Goal: Register for event/course

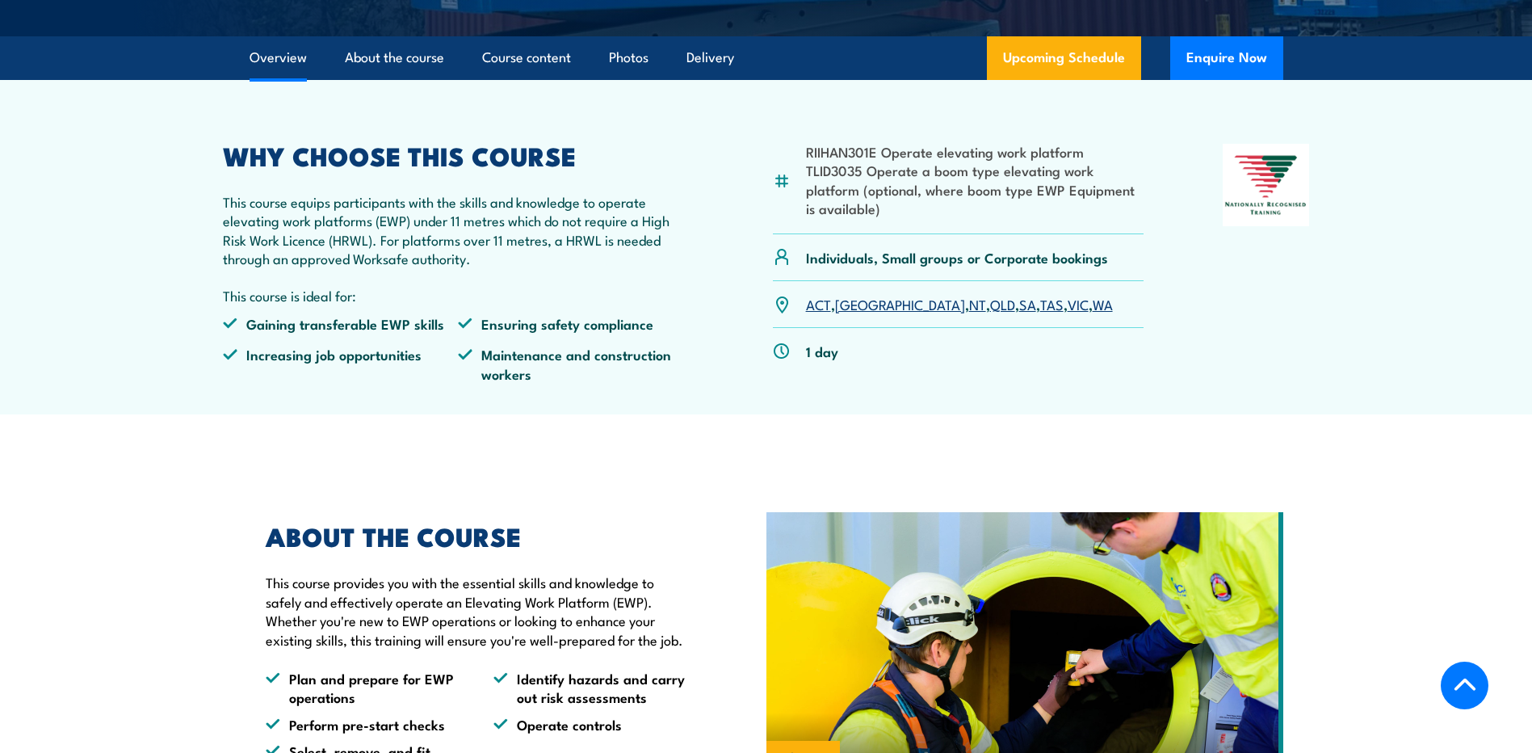
scroll to position [485, 0]
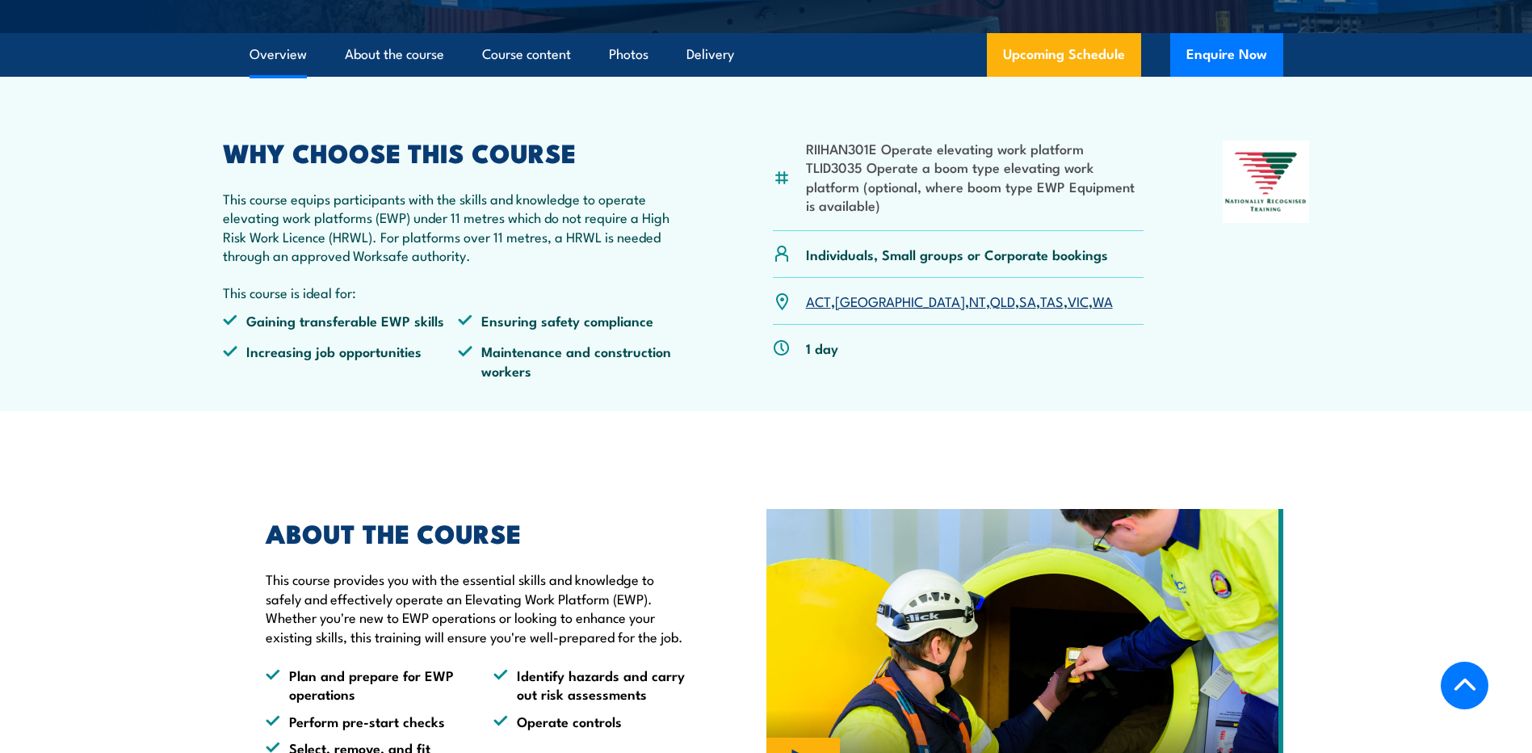
click at [852, 303] on link "[GEOGRAPHIC_DATA]" at bounding box center [900, 300] width 130 height 19
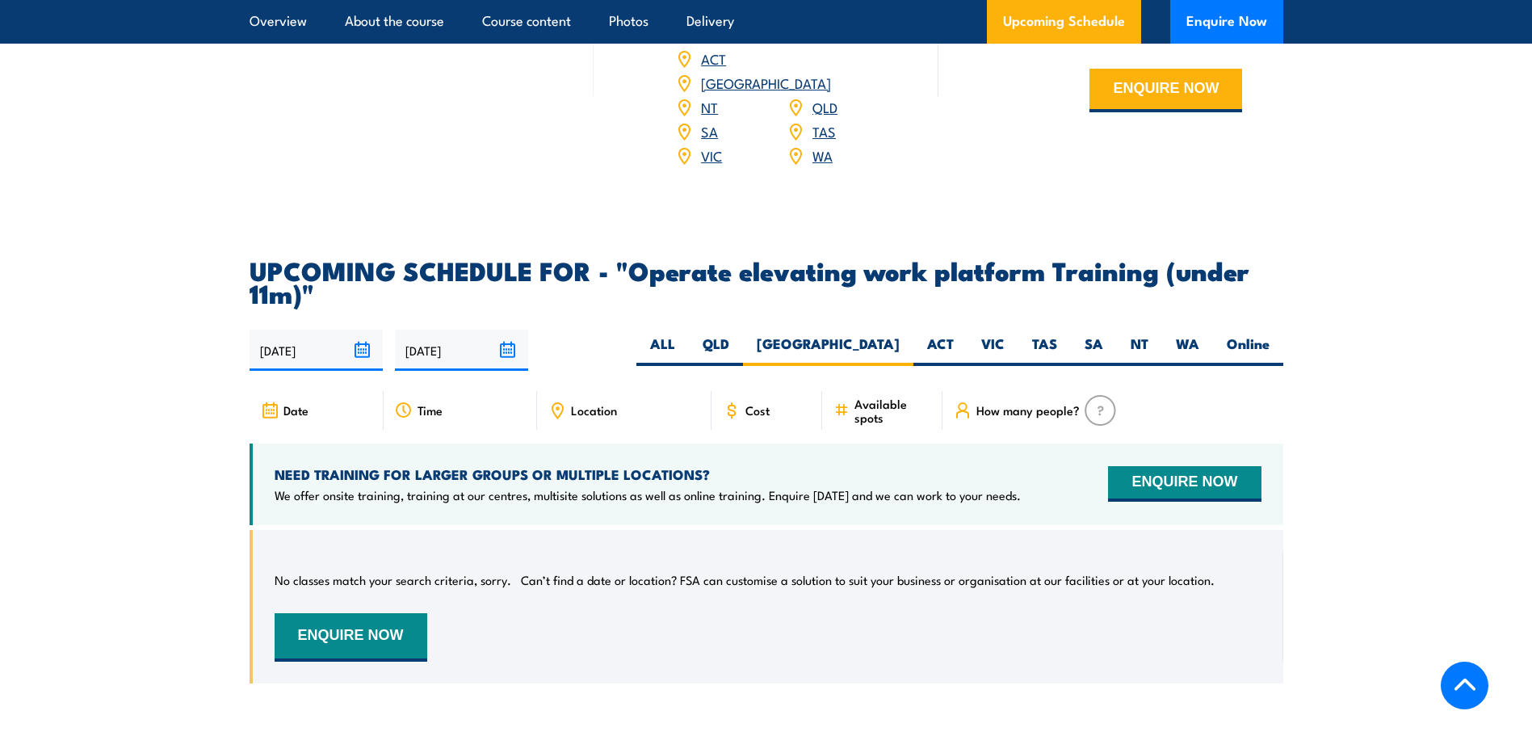
scroll to position [2270, 0]
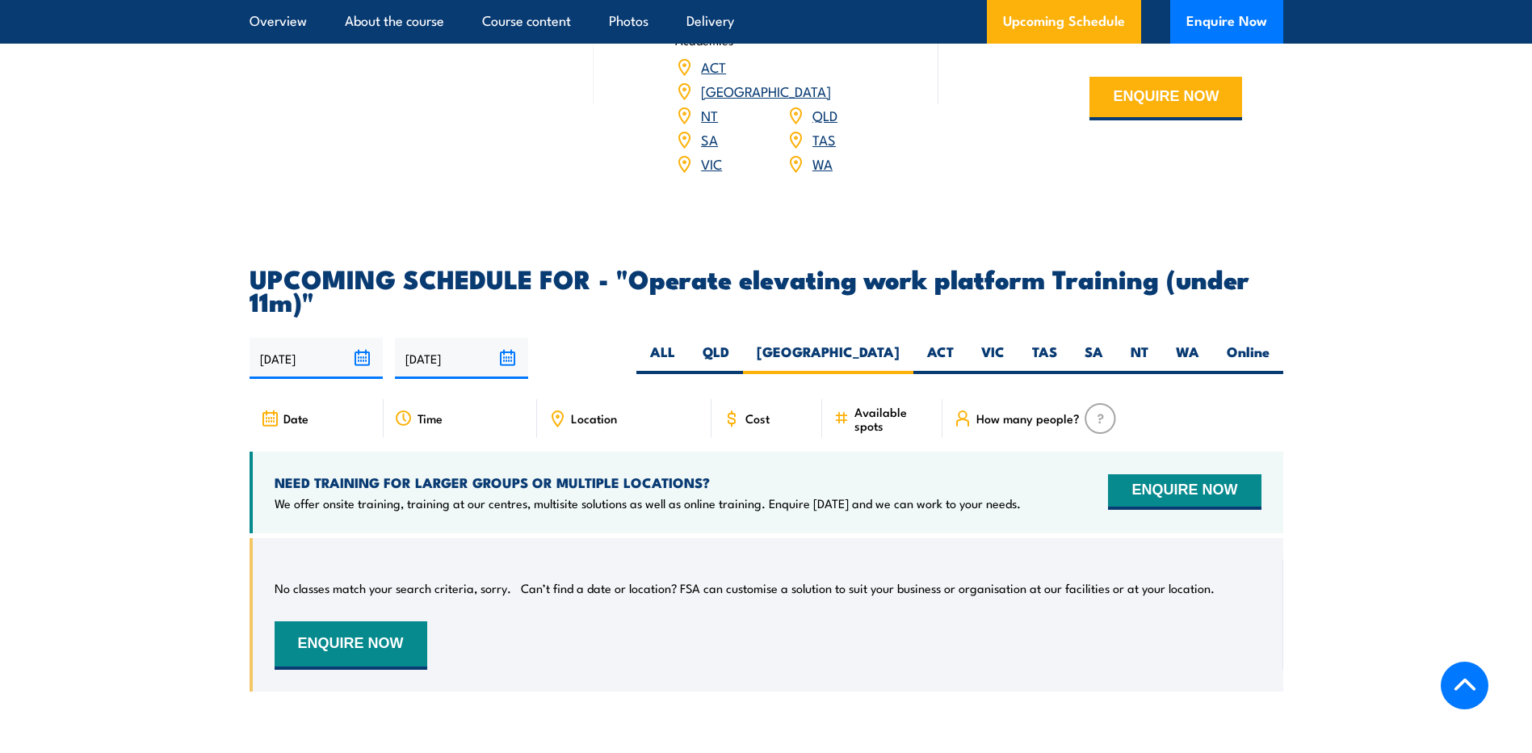
click at [503, 338] on input "[DATE]" at bounding box center [461, 358] width 133 height 41
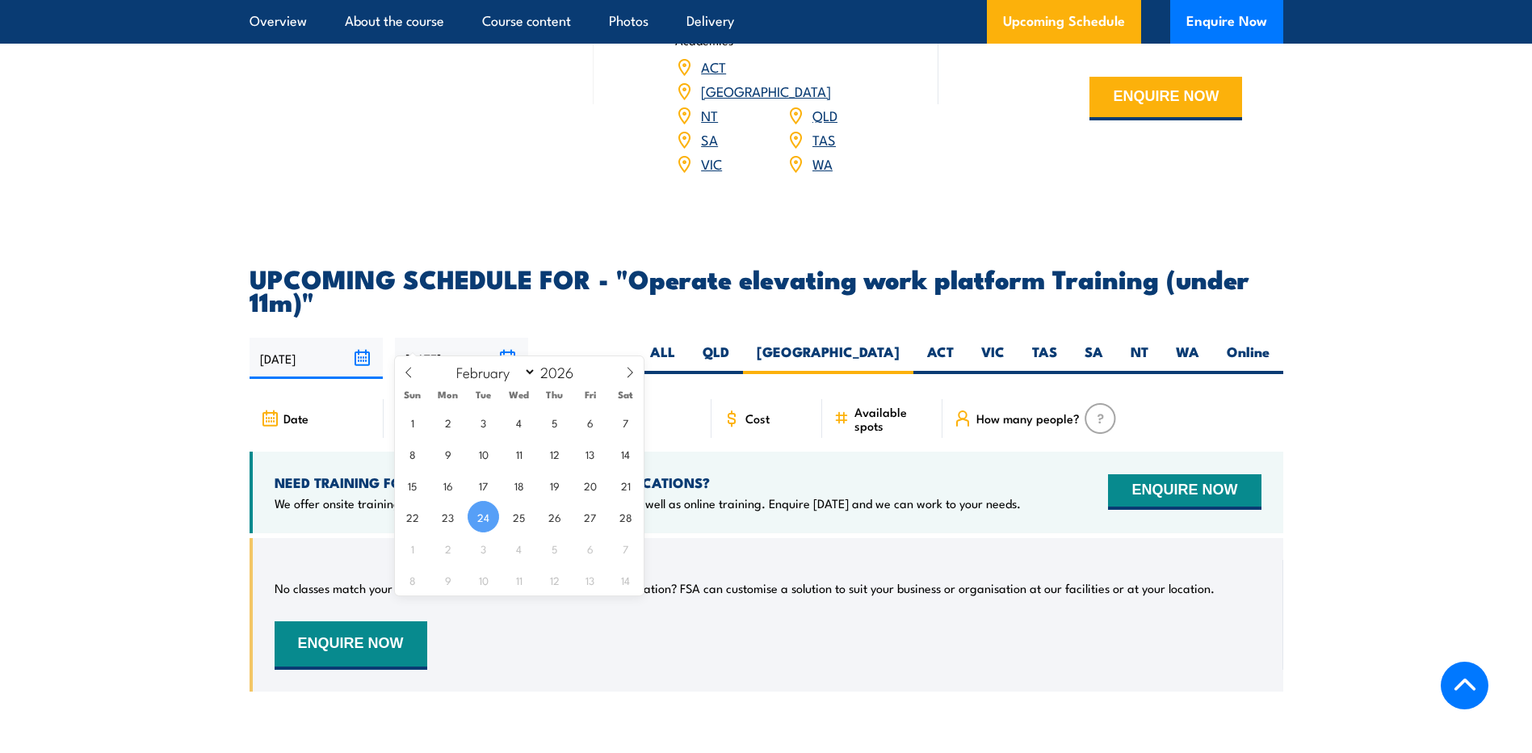
click at [503, 338] on input "[DATE]" at bounding box center [461, 358] width 133 height 41
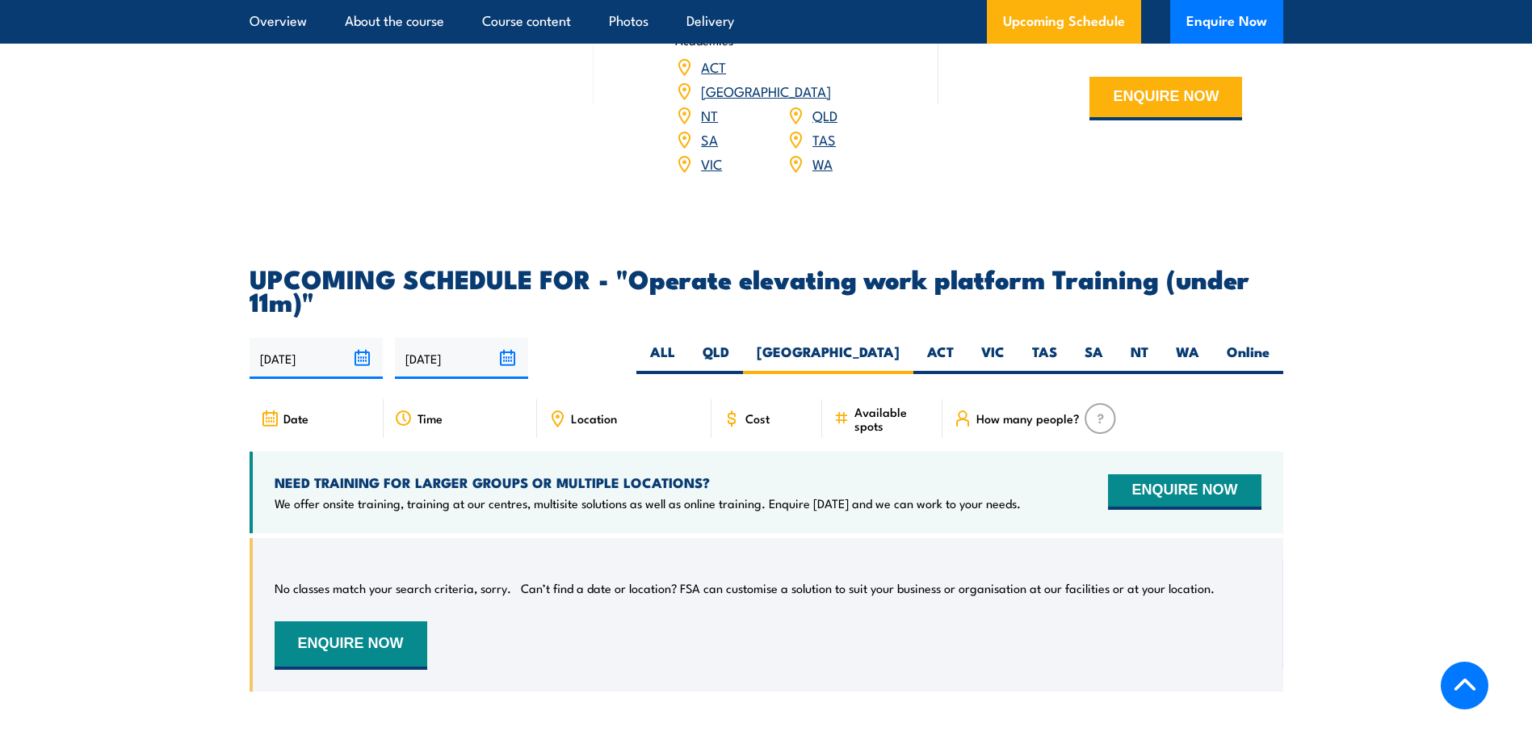
click at [704, 399] on div "Location" at bounding box center [624, 418] width 174 height 39
click at [590, 411] on span "Location" at bounding box center [594, 418] width 46 height 14
click at [442, 411] on span "Time" at bounding box center [430, 418] width 25 height 14
click at [430, 411] on span "Time" at bounding box center [430, 418] width 25 height 14
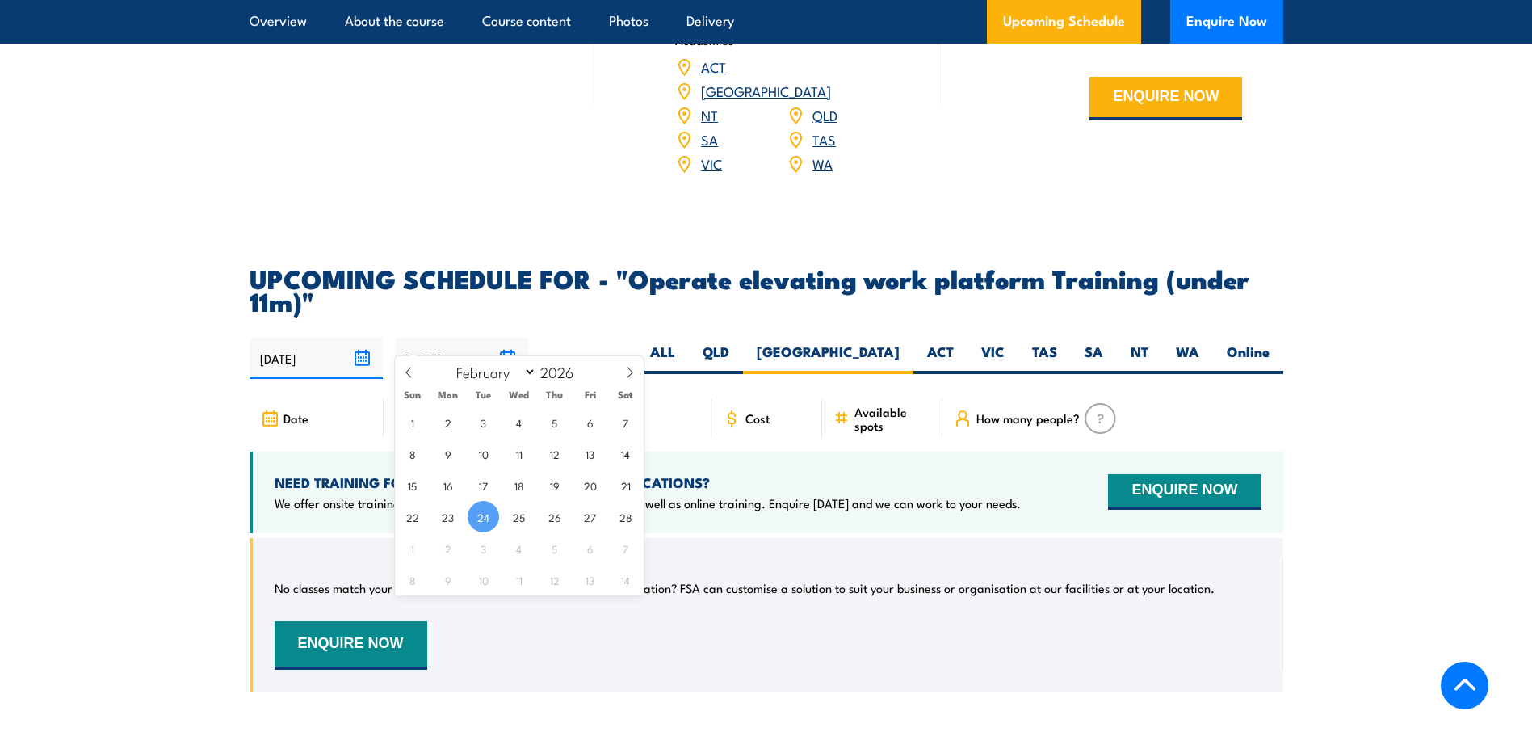
click at [507, 338] on input "[DATE]" at bounding box center [461, 358] width 133 height 41
click at [480, 514] on span "24" at bounding box center [483, 516] width 31 height 31
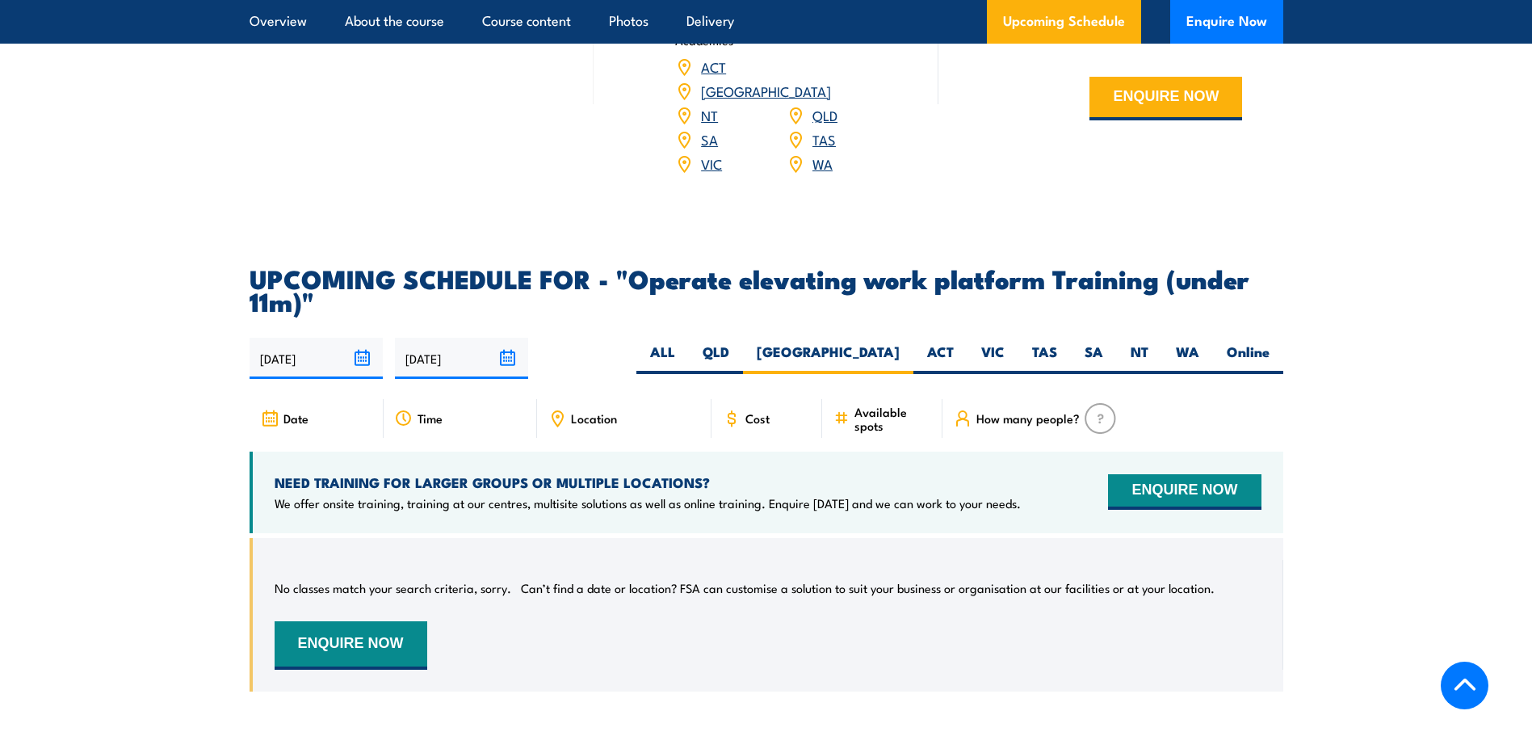
click at [594, 338] on div "28/08/2025 24/02/2026" at bounding box center [767, 358] width 1034 height 41
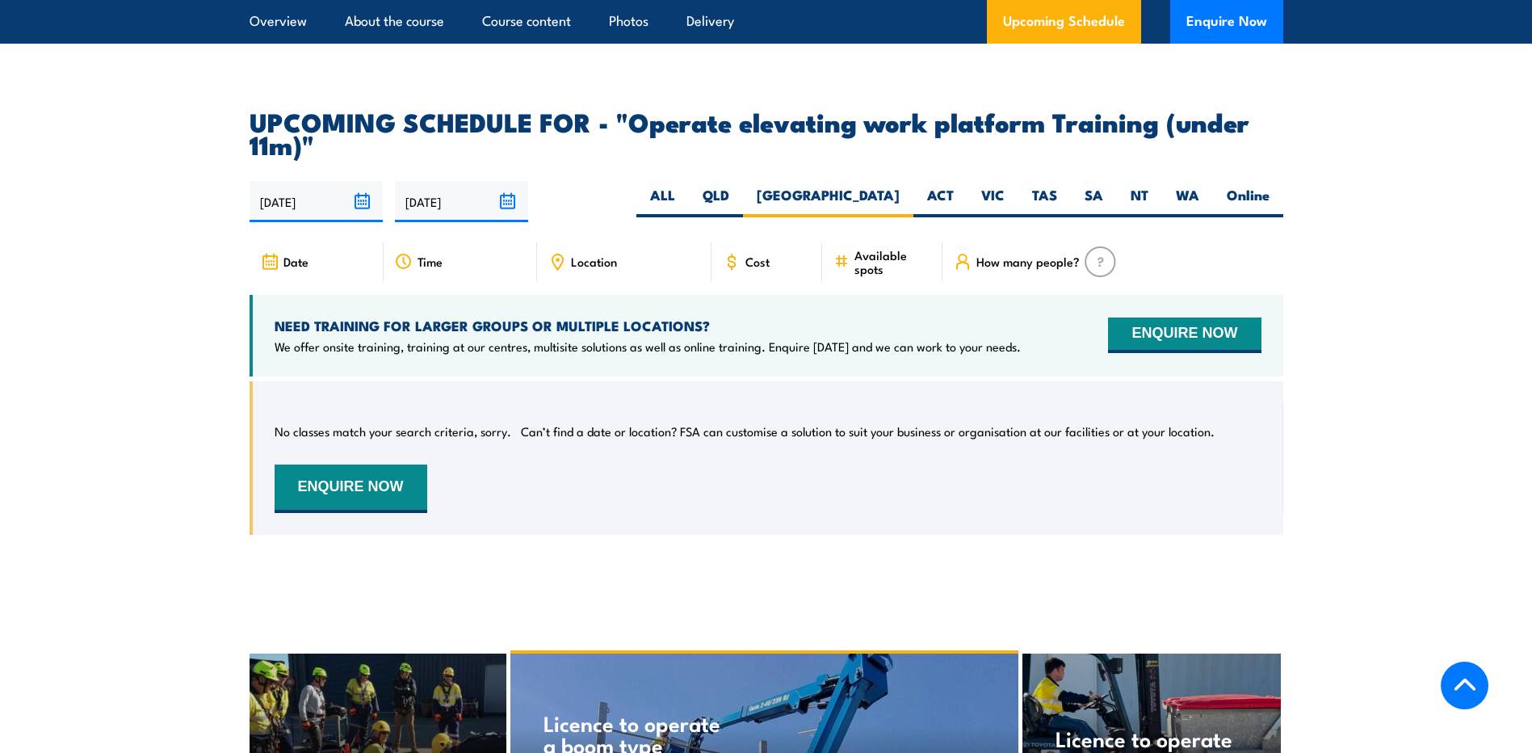
scroll to position [2270, 0]
